Goal: Find contact information: Find contact information

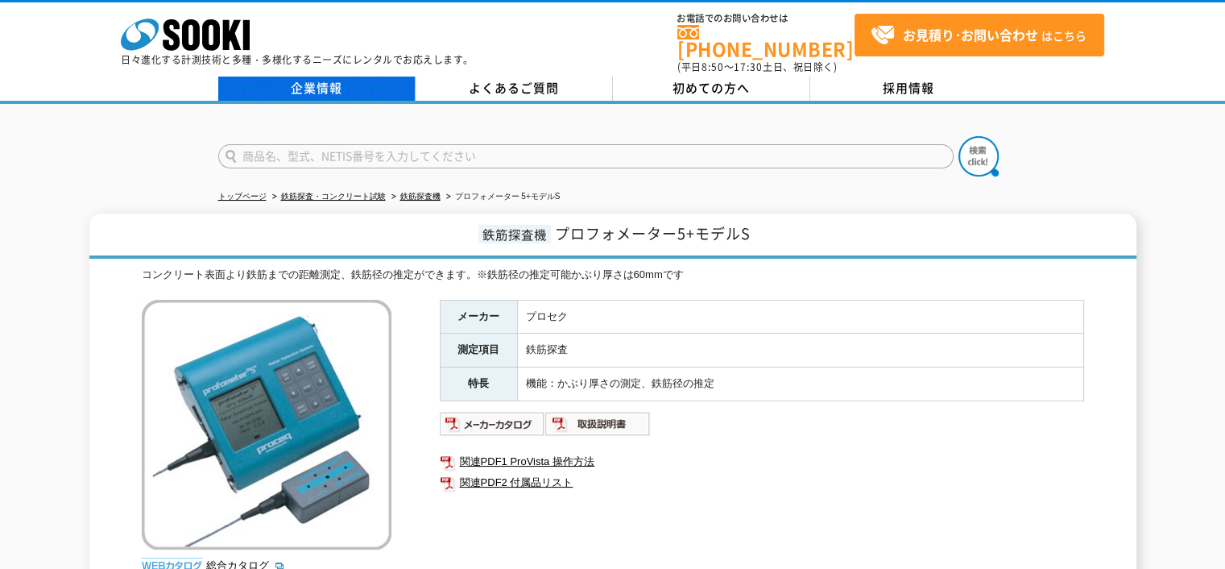
click at [316, 77] on link "企業情報" at bounding box center [316, 89] width 197 height 24
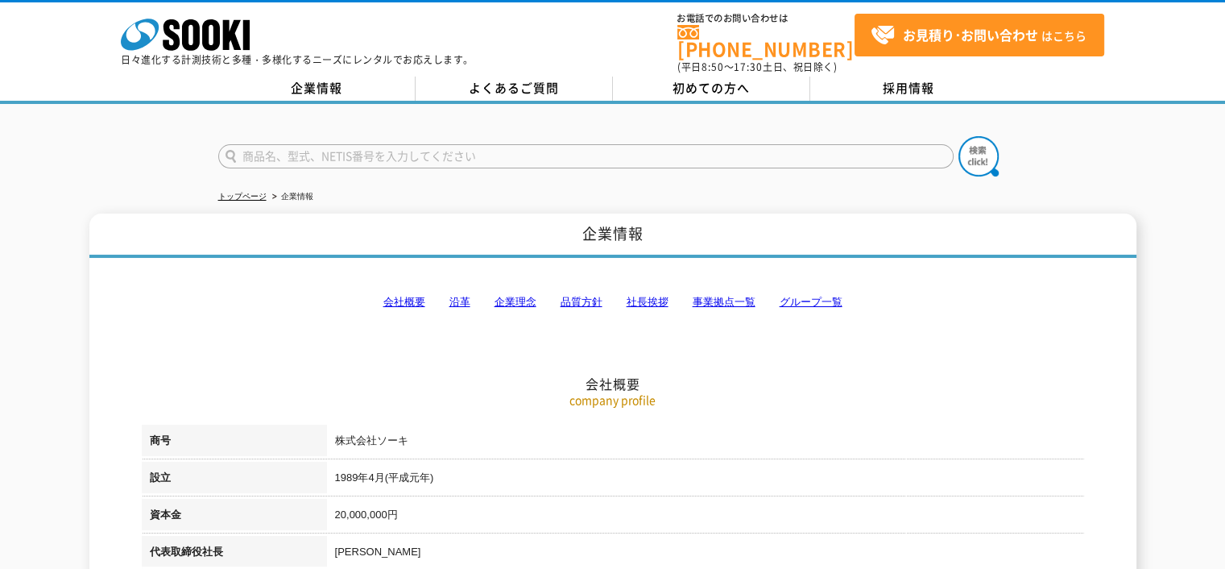
click at [706, 296] on link "事業拠点一覧" at bounding box center [724, 302] width 63 height 12
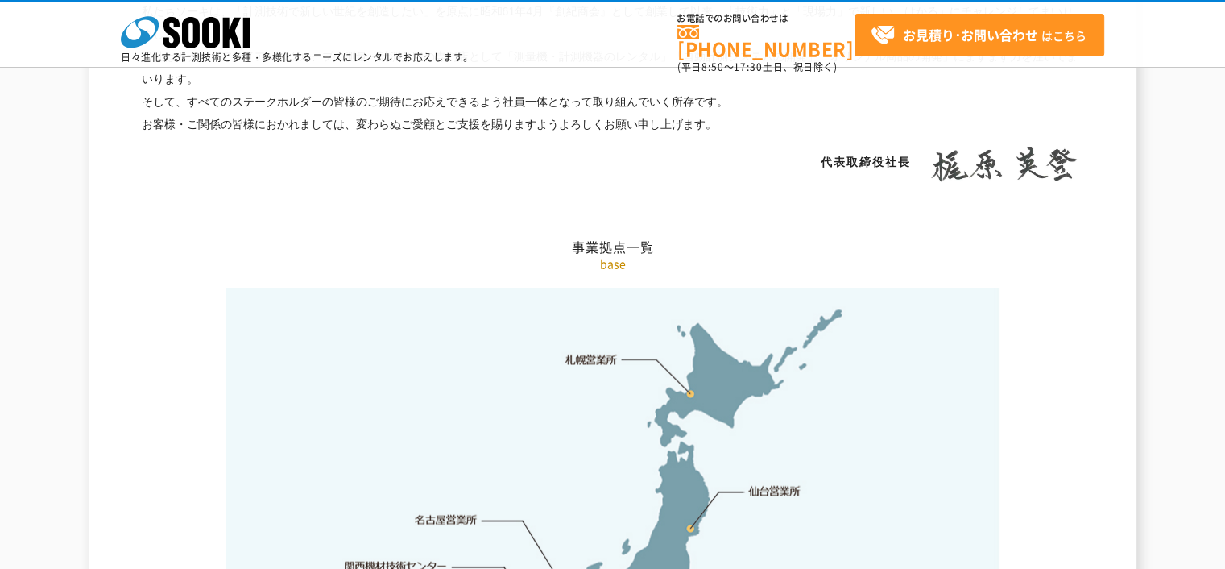
scroll to position [3233, 0]
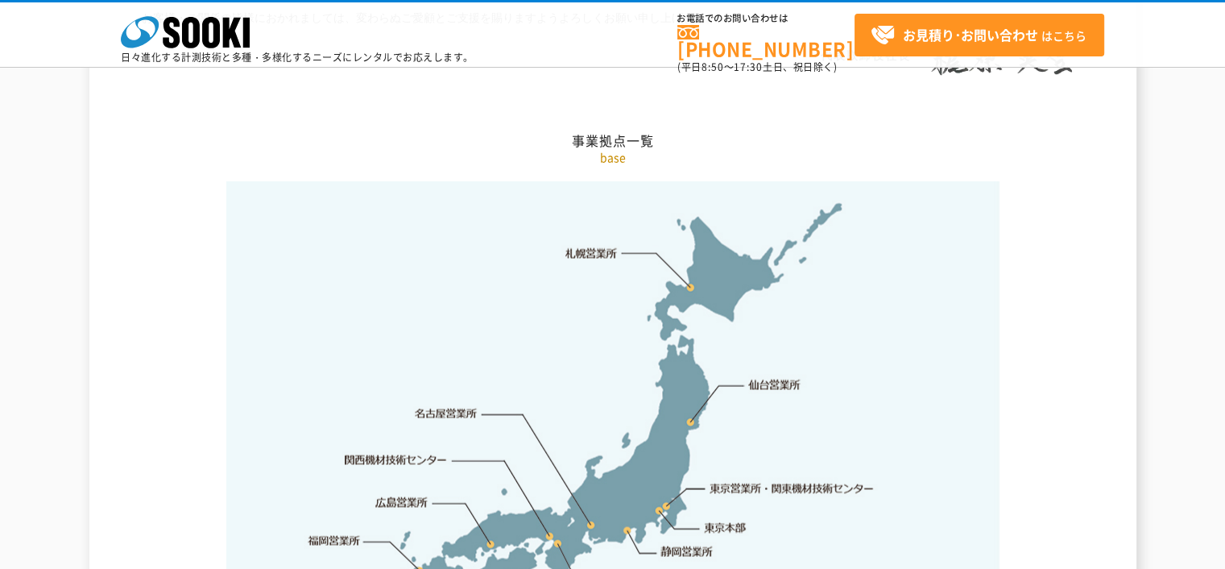
click at [597, 245] on link "札幌営業所" at bounding box center [591, 253] width 52 height 16
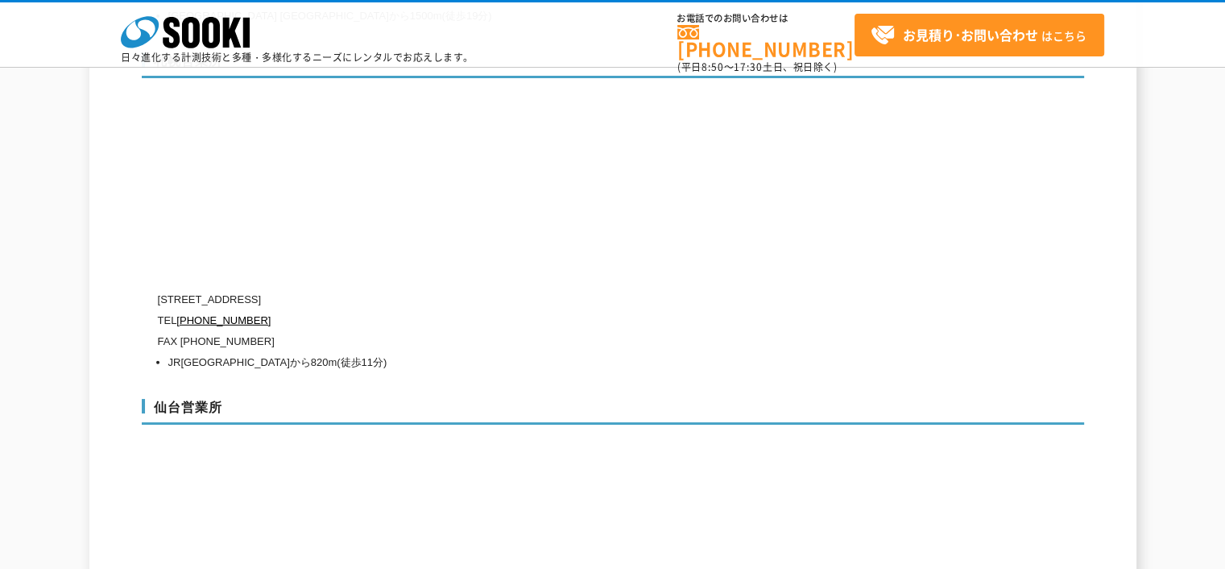
scroll to position [4624, 0]
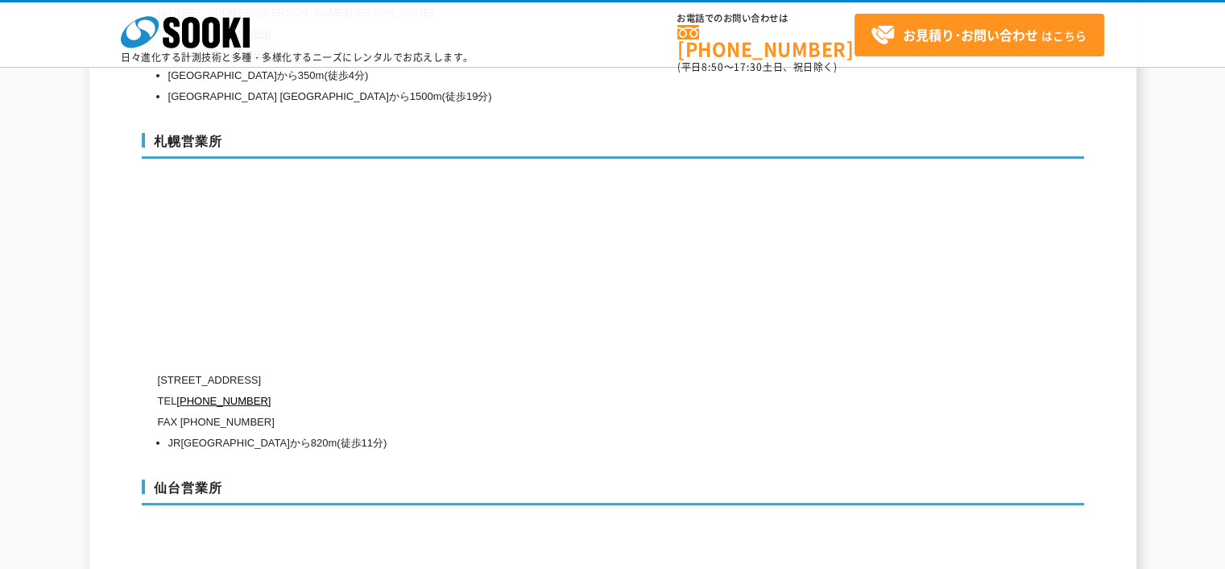
drag, startPoint x: 258, startPoint y: 342, endPoint x: 411, endPoint y: 341, distance: 153.0
click at [411, 370] on p "〒006-0803 北海道札幌市手稲区新発寒三条1-10-8" at bounding box center [544, 380] width 773 height 21
copy p "札幌市手稲区新発寒三条1-10-8"
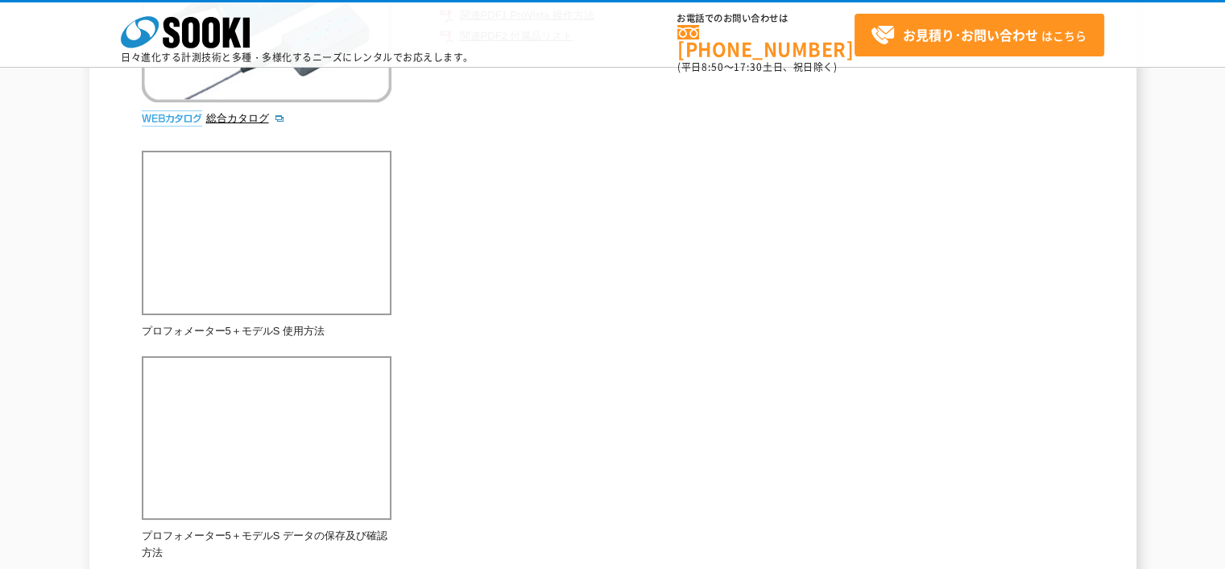
scroll to position [403, 0]
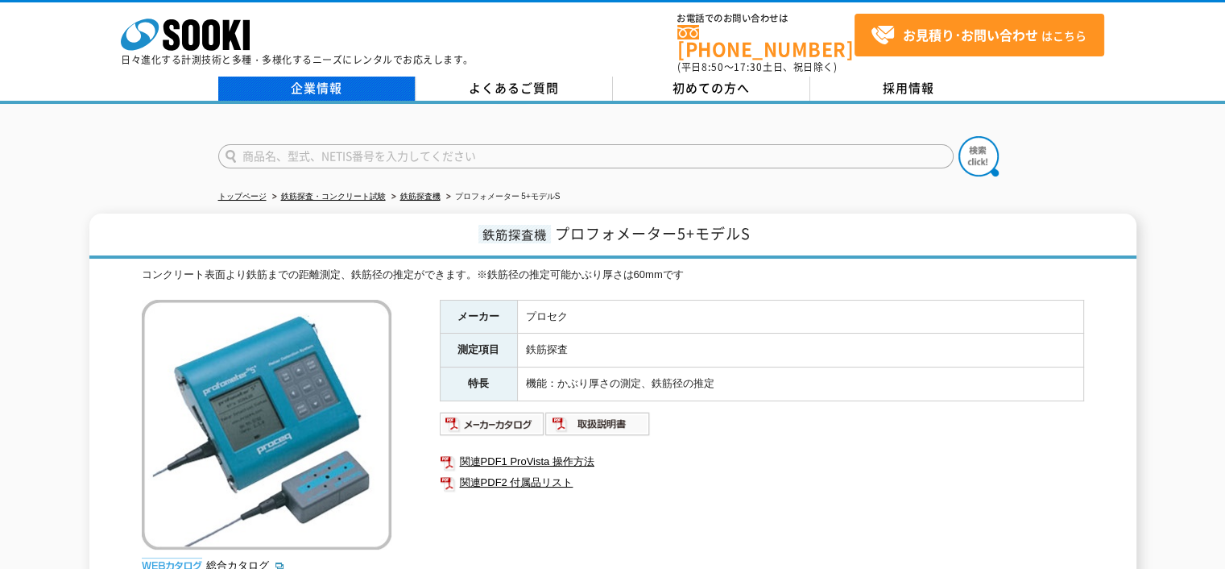
click at [320, 79] on link "企業情報" at bounding box center [316, 89] width 197 height 24
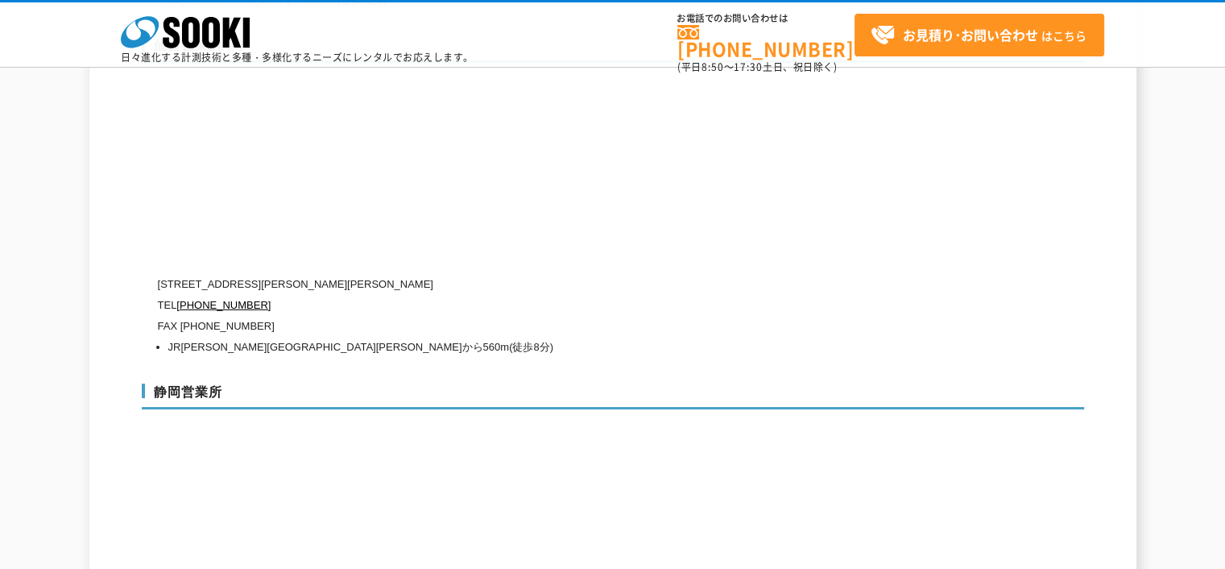
scroll to position [5075, 0]
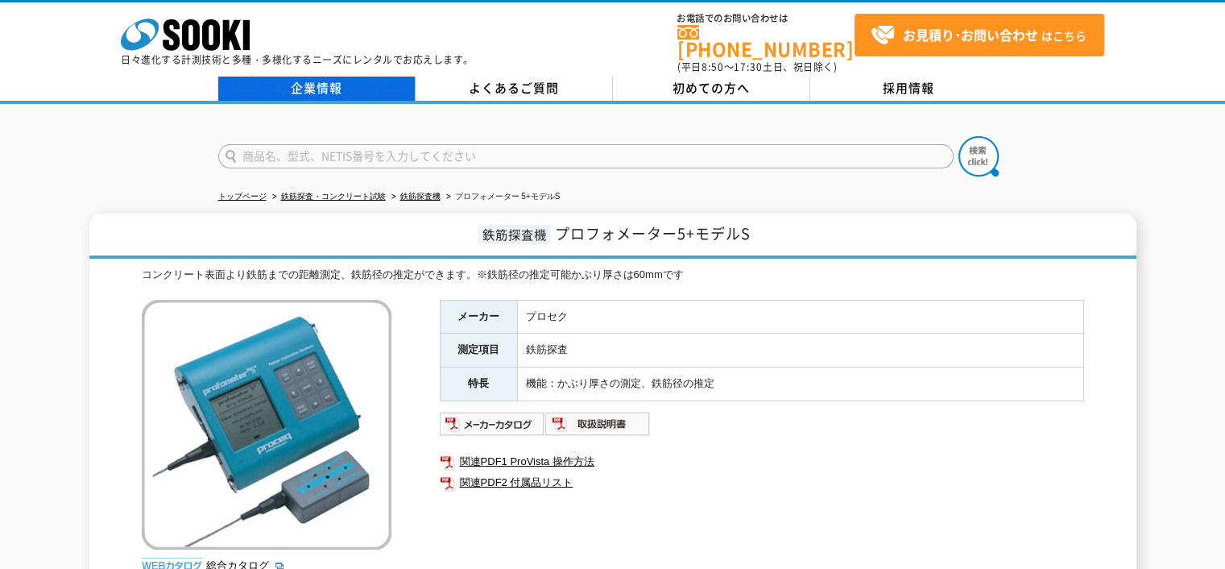
click at [315, 77] on link "企業情報" at bounding box center [316, 89] width 197 height 24
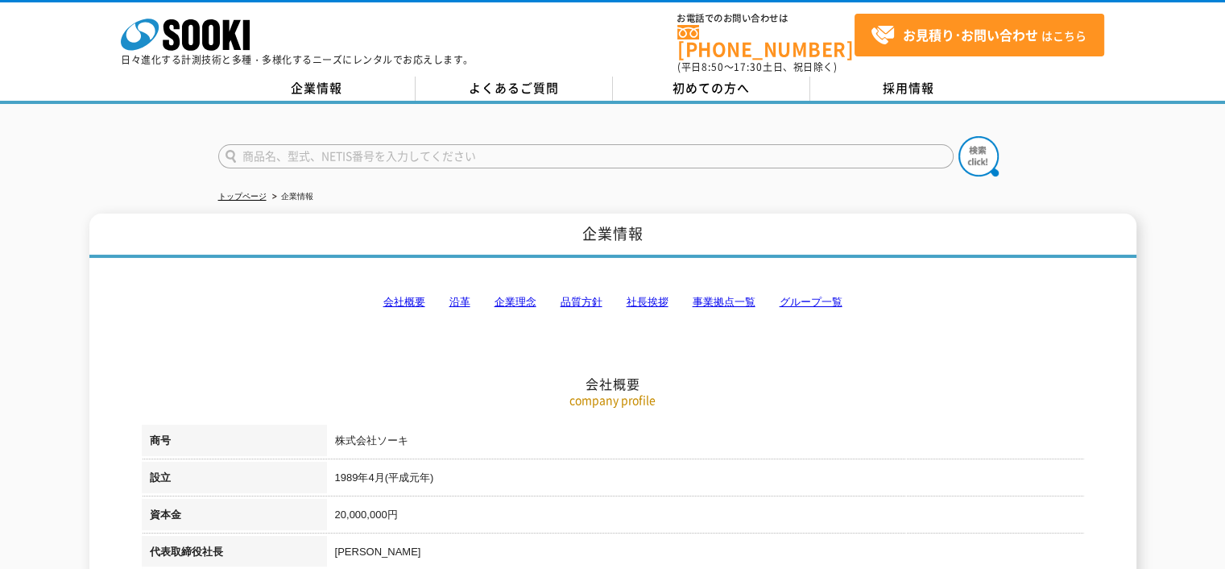
click at [797, 296] on link "グループ一覧" at bounding box center [811, 302] width 63 height 12
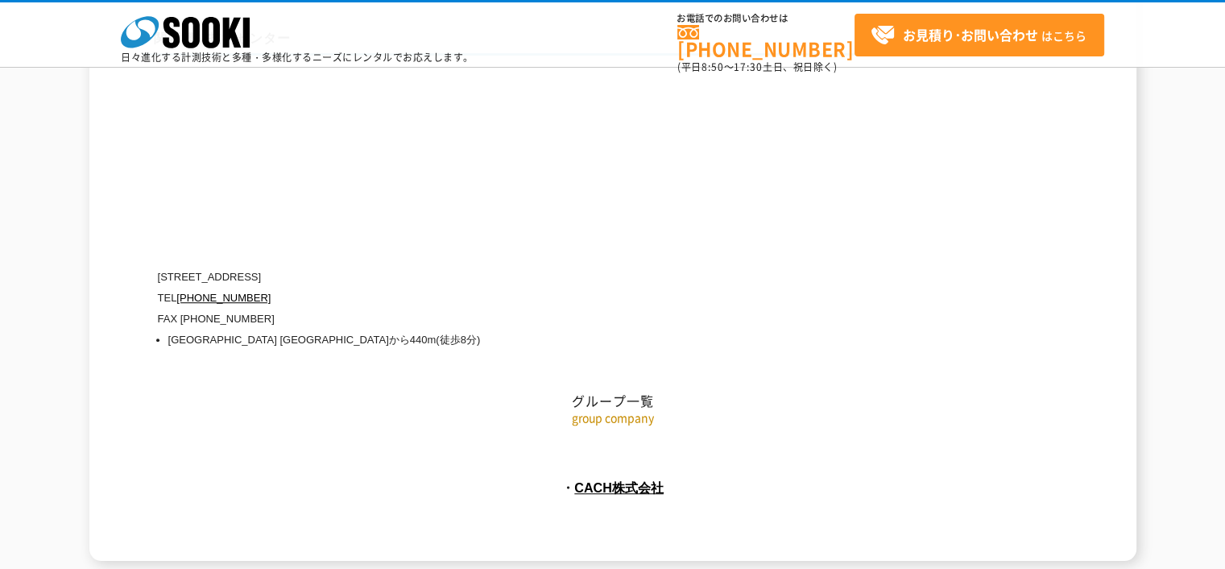
scroll to position [7398, 0]
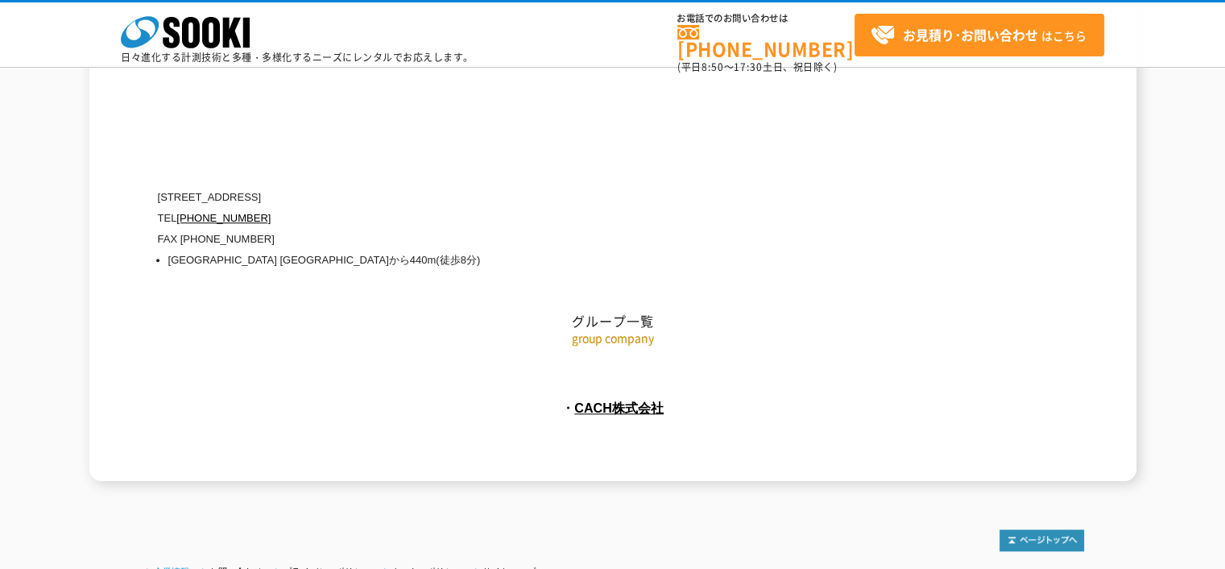
click at [169, 566] on link "企業情報" at bounding box center [171, 571] width 35 height 10
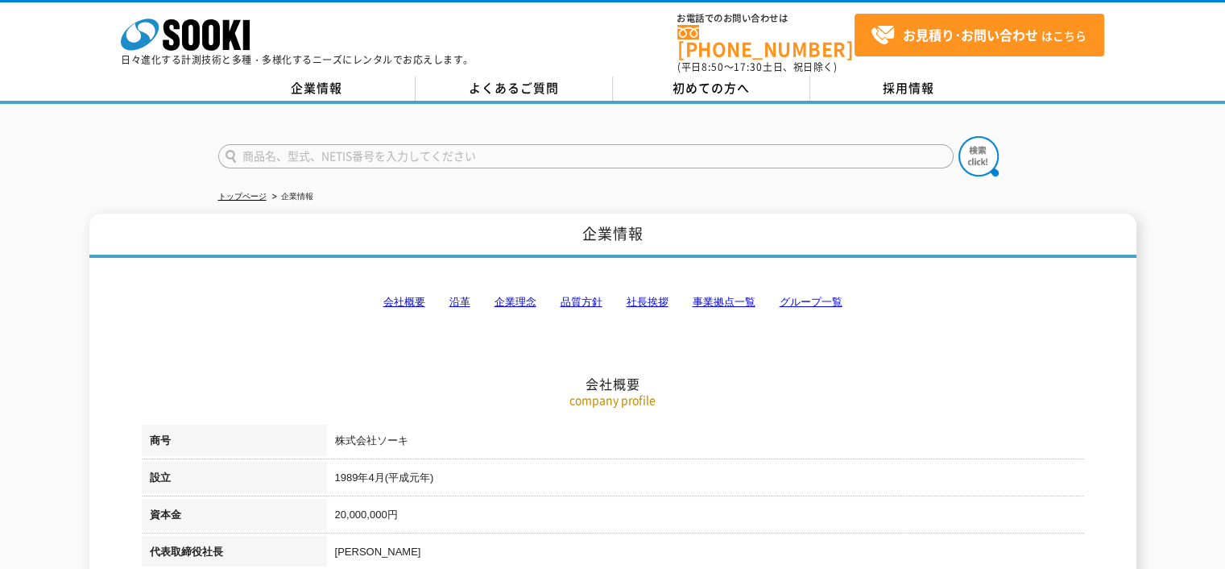
click at [455, 296] on link "沿革" at bounding box center [459, 302] width 21 height 12
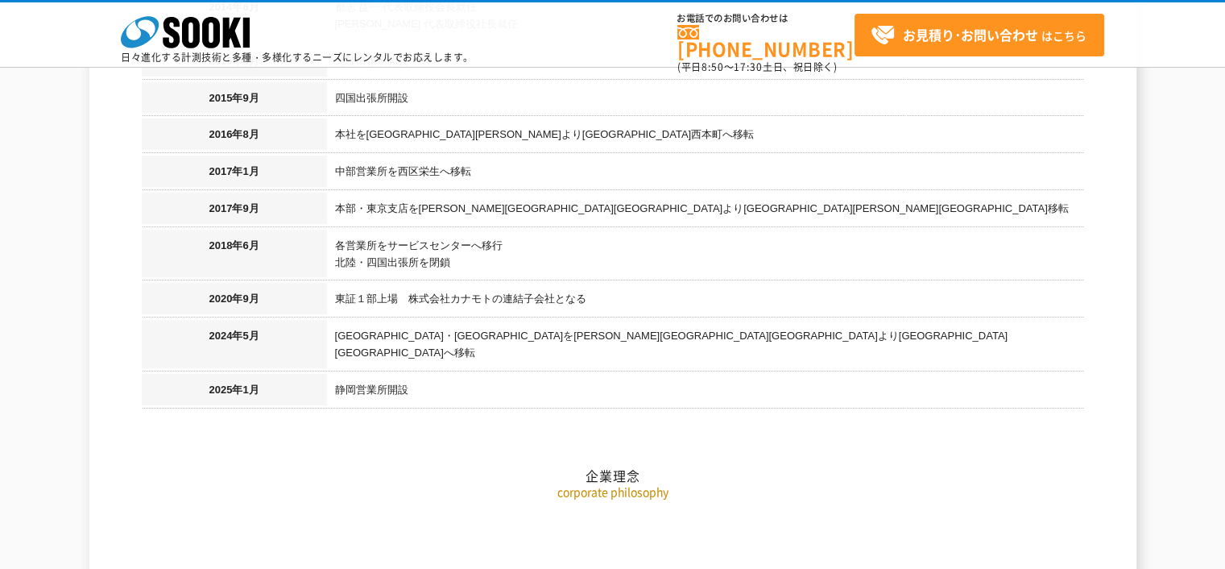
scroll to position [1976, 0]
